Goal: Submit feedback/report problem

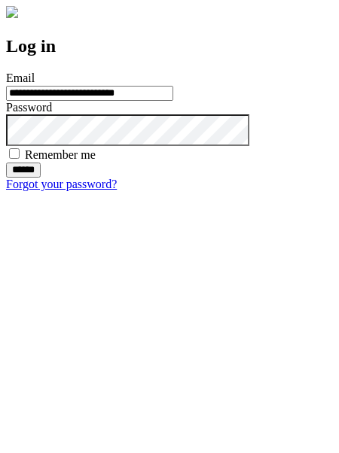
click at [41, 178] on input "******" at bounding box center [23, 169] width 35 height 15
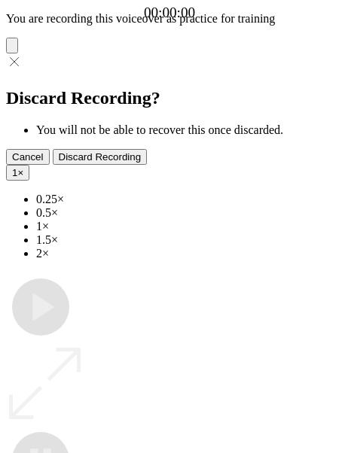
type input "**********"
